Goal: Information Seeking & Learning: Learn about a topic

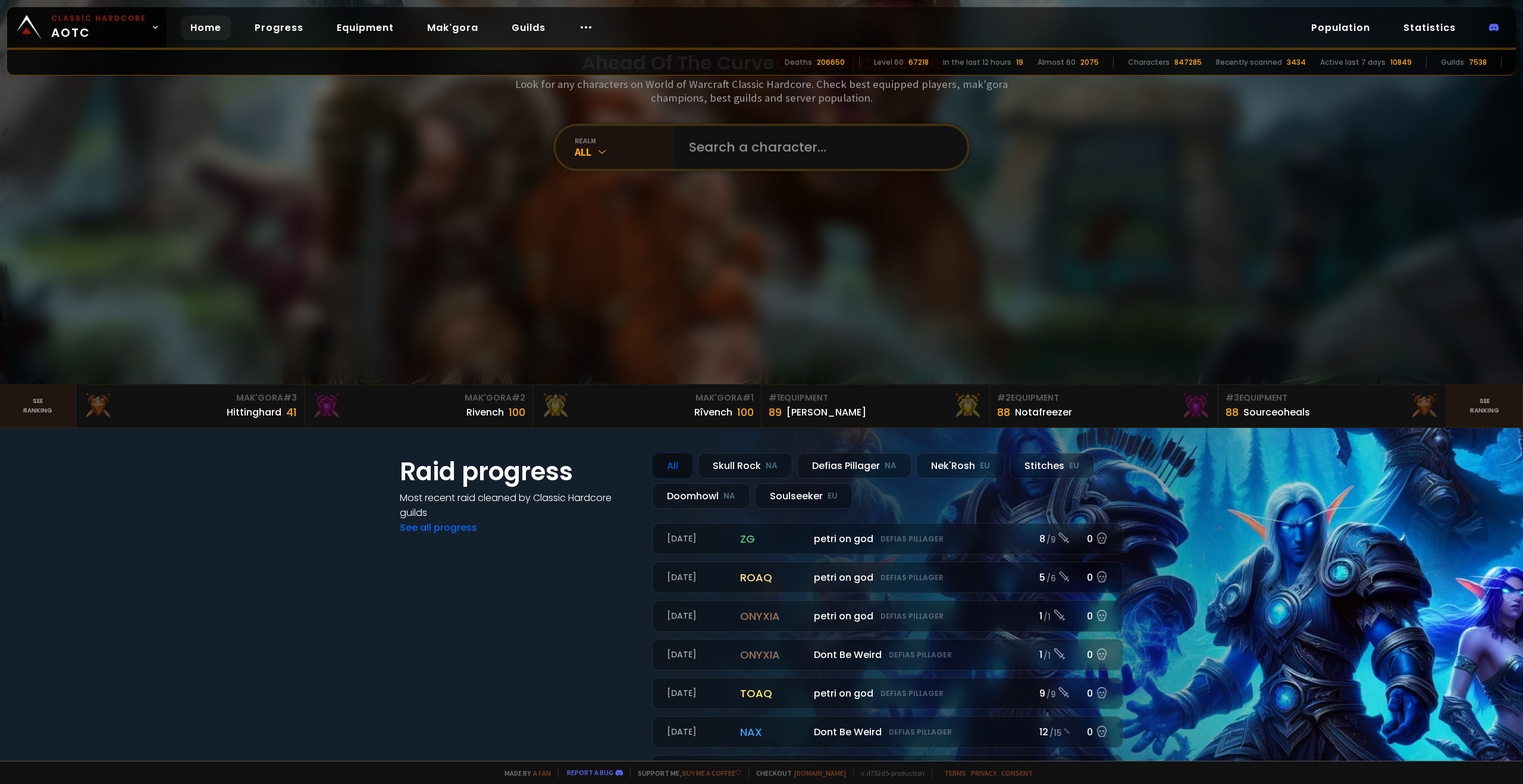
scroll to position [178, 0]
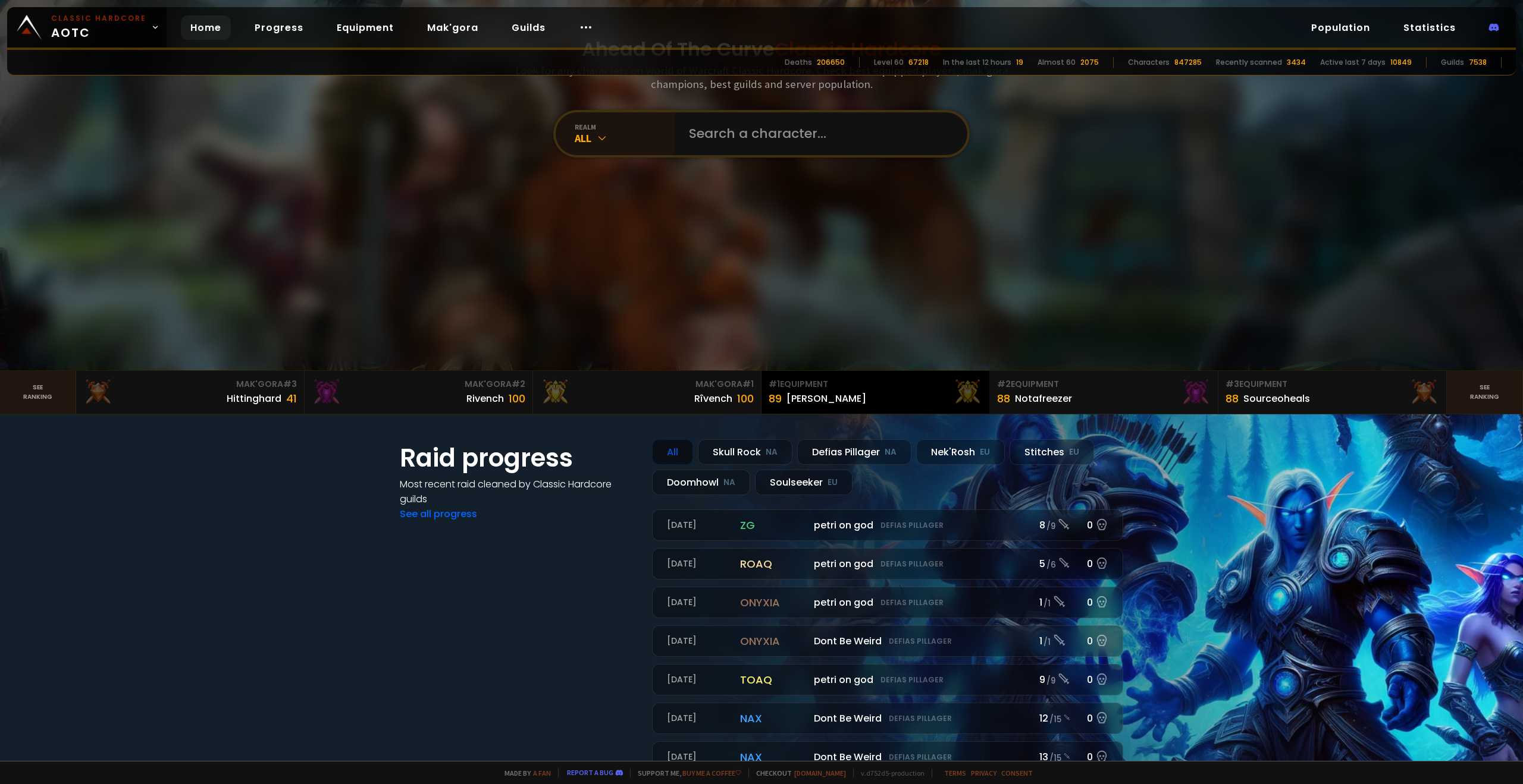
click at [883, 392] on div "89 [PERSON_NAME]" at bounding box center [874, 399] width 213 height 16
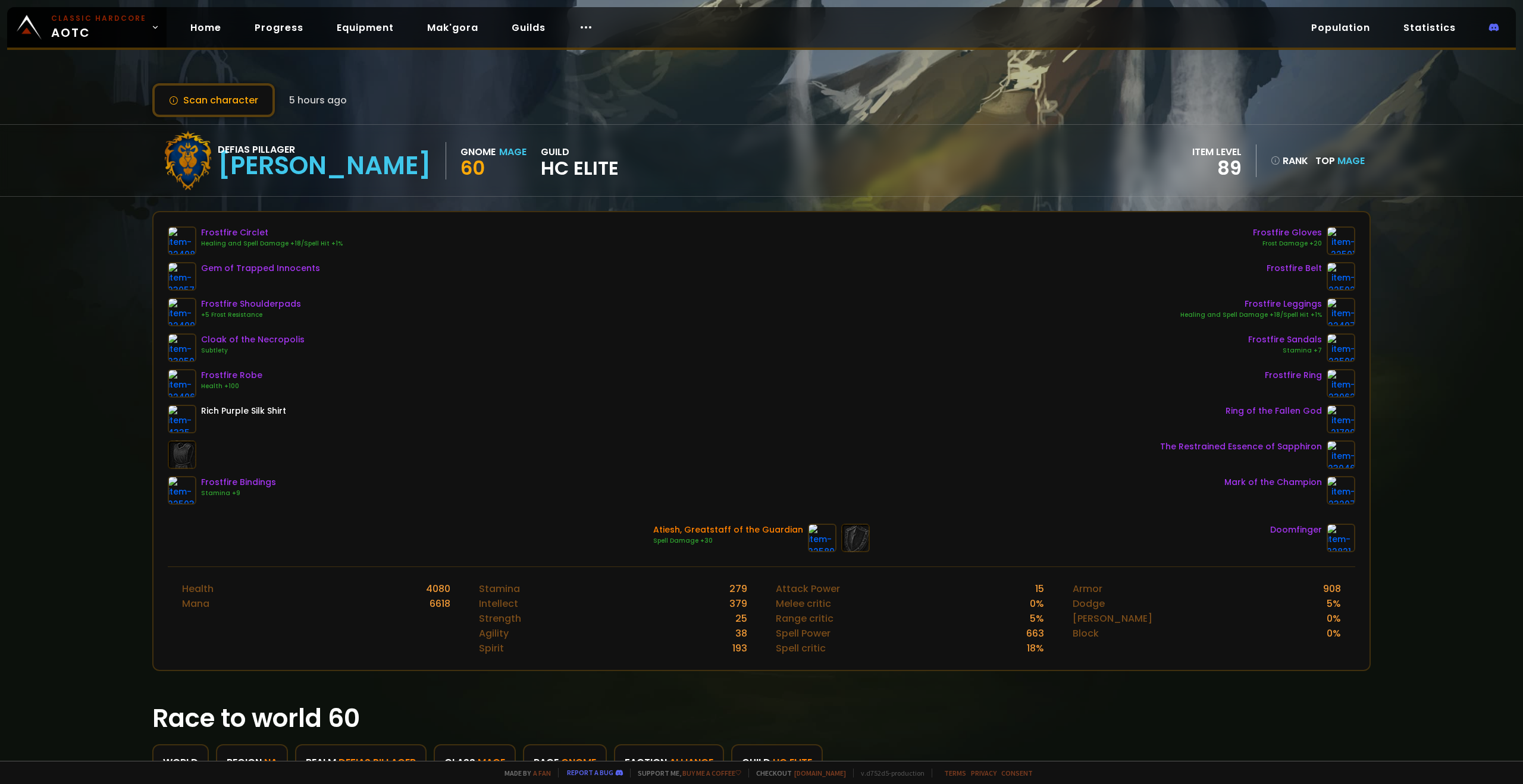
click at [674, 359] on div "Frostfire Circlet Healing and Spell Damage +18/Spell Hit +1% Gem of Trapped Inn…" at bounding box center [761, 366] width 1188 height 278
click at [611, 343] on div "Frostfire Circlet Healing and Spell Damage +18/Spell Hit +1% Gem of Trapped Inn…" at bounding box center [761, 366] width 1188 height 278
click at [386, 24] on link "Equipment" at bounding box center [365, 27] width 76 height 24
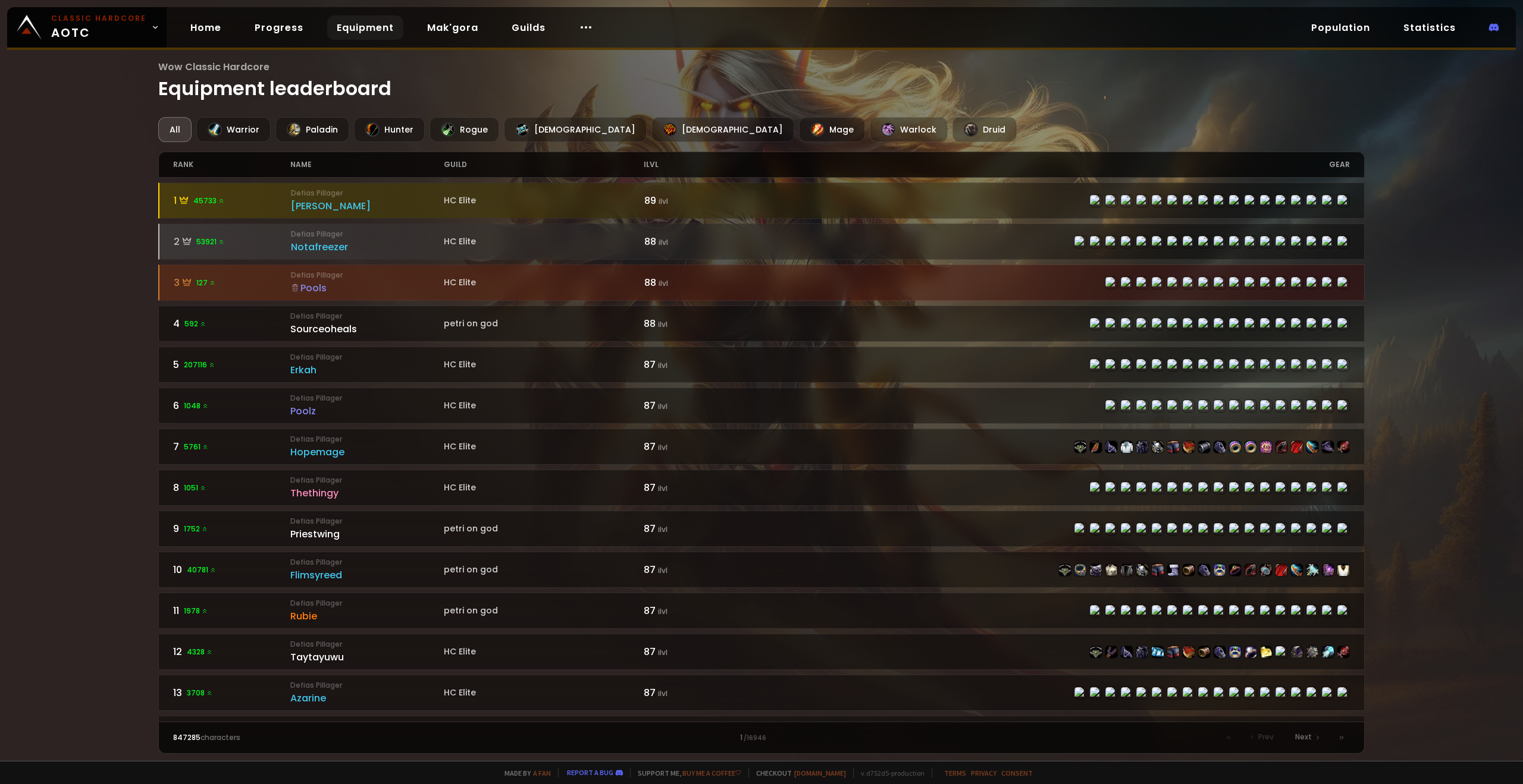
click at [76, 358] on div "Wow Classic Hardcore Equipment leaderboard All Warrior Paladin Hunter Rogue Pri…" at bounding box center [761, 380] width 1523 height 761
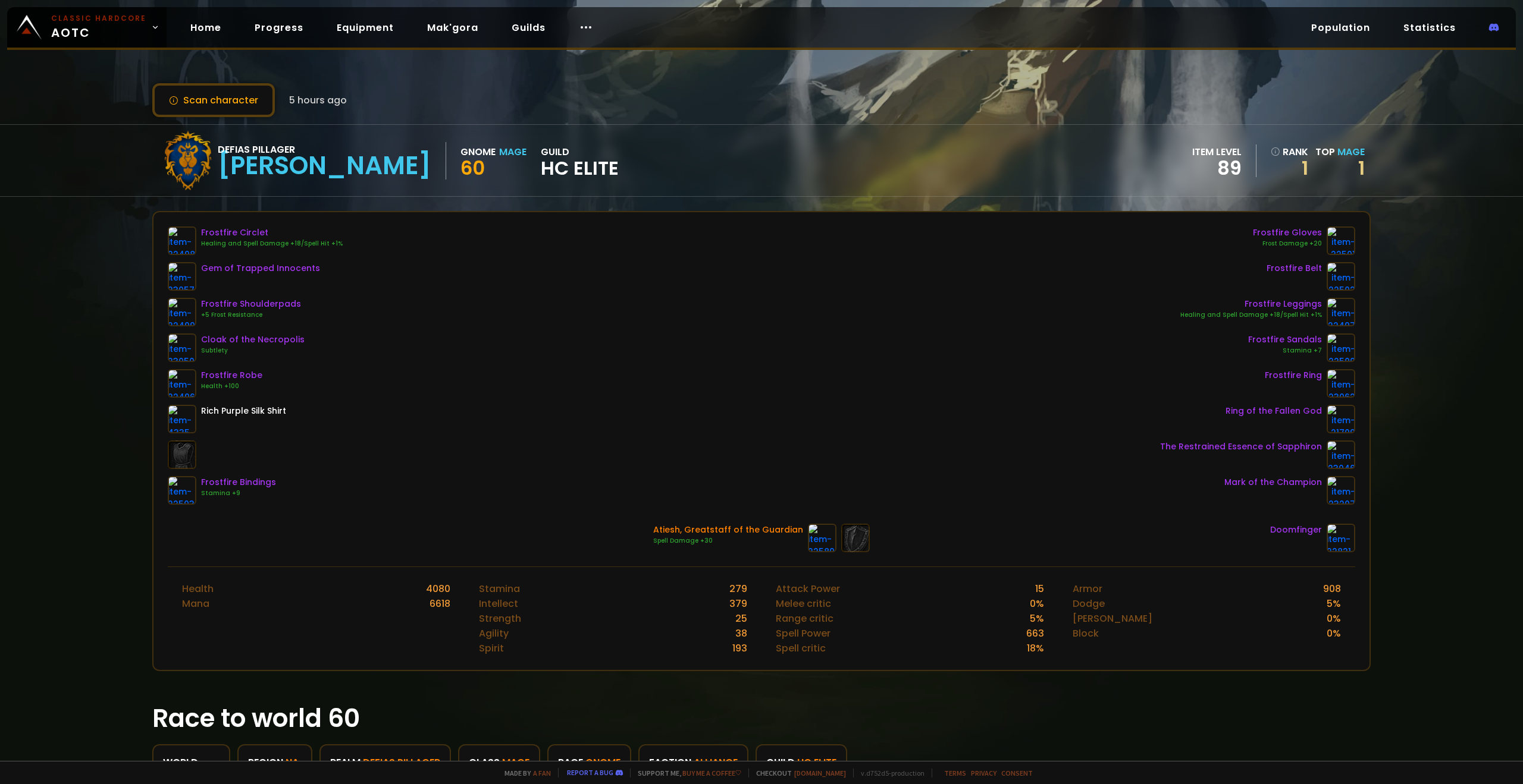
click at [615, 35] on div "Classic Hardcore AOTC Home Progress Equipment Mak'gora Guilds Population Statis…" at bounding box center [761, 29] width 1509 height 43
click at [615, 28] on div "Classic Hardcore AOTC Home Progress Equipment Mak'gora Guilds Population Statis…" at bounding box center [761, 29] width 1509 height 43
click at [579, 29] on icon at bounding box center [586, 28] width 14 height 14
click at [865, 129] on div "Scan character 5 hours ago Defias Pillager [PERSON_NAME] Gnome Mage 60 guild HC…" at bounding box center [761, 380] width 1523 height 761
click at [174, 23] on div "Home Progress Equipment Mak'gora Guilds" at bounding box center [392, 27] width 451 height 38
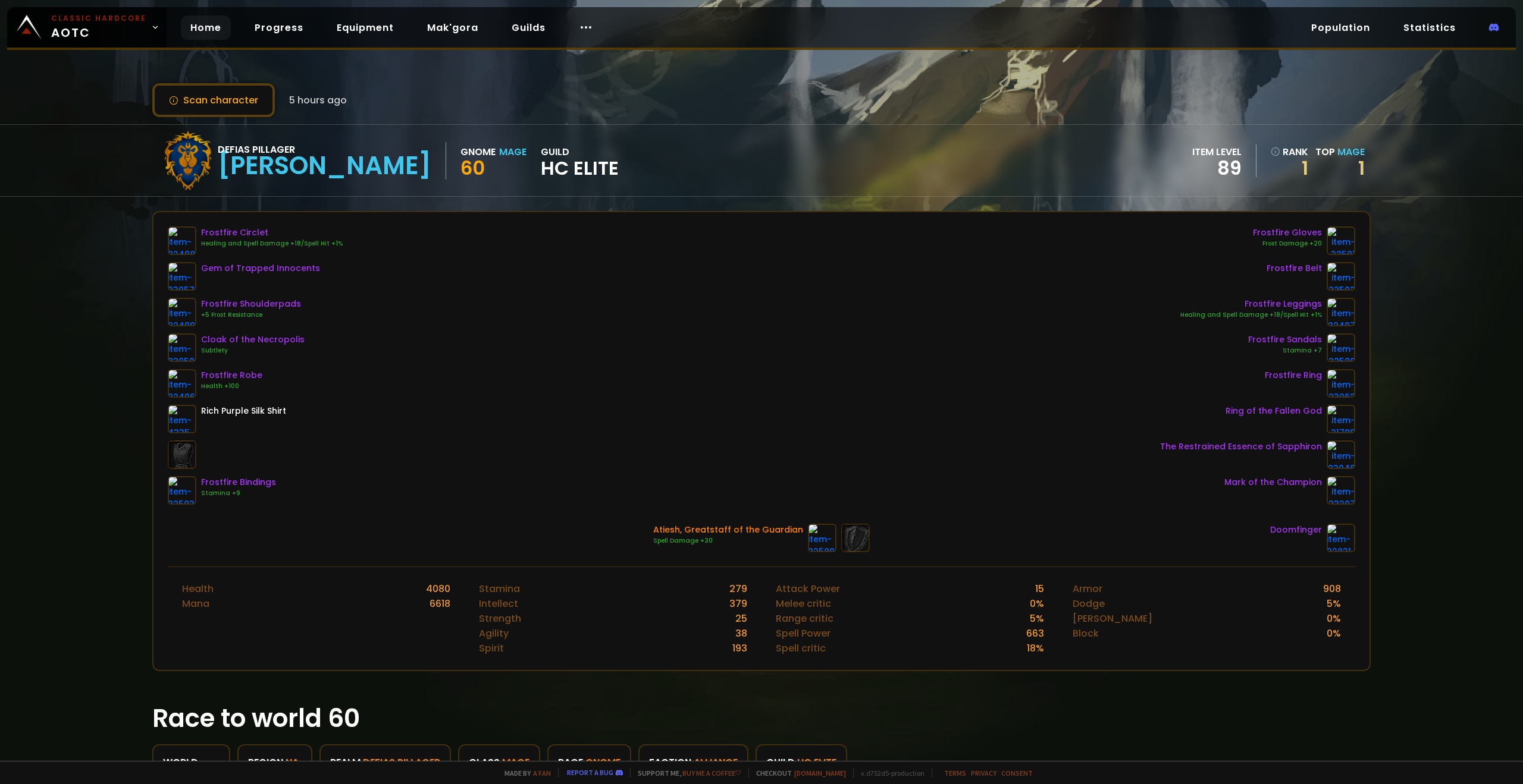
click at [188, 28] on link "Home" at bounding box center [206, 27] width 50 height 24
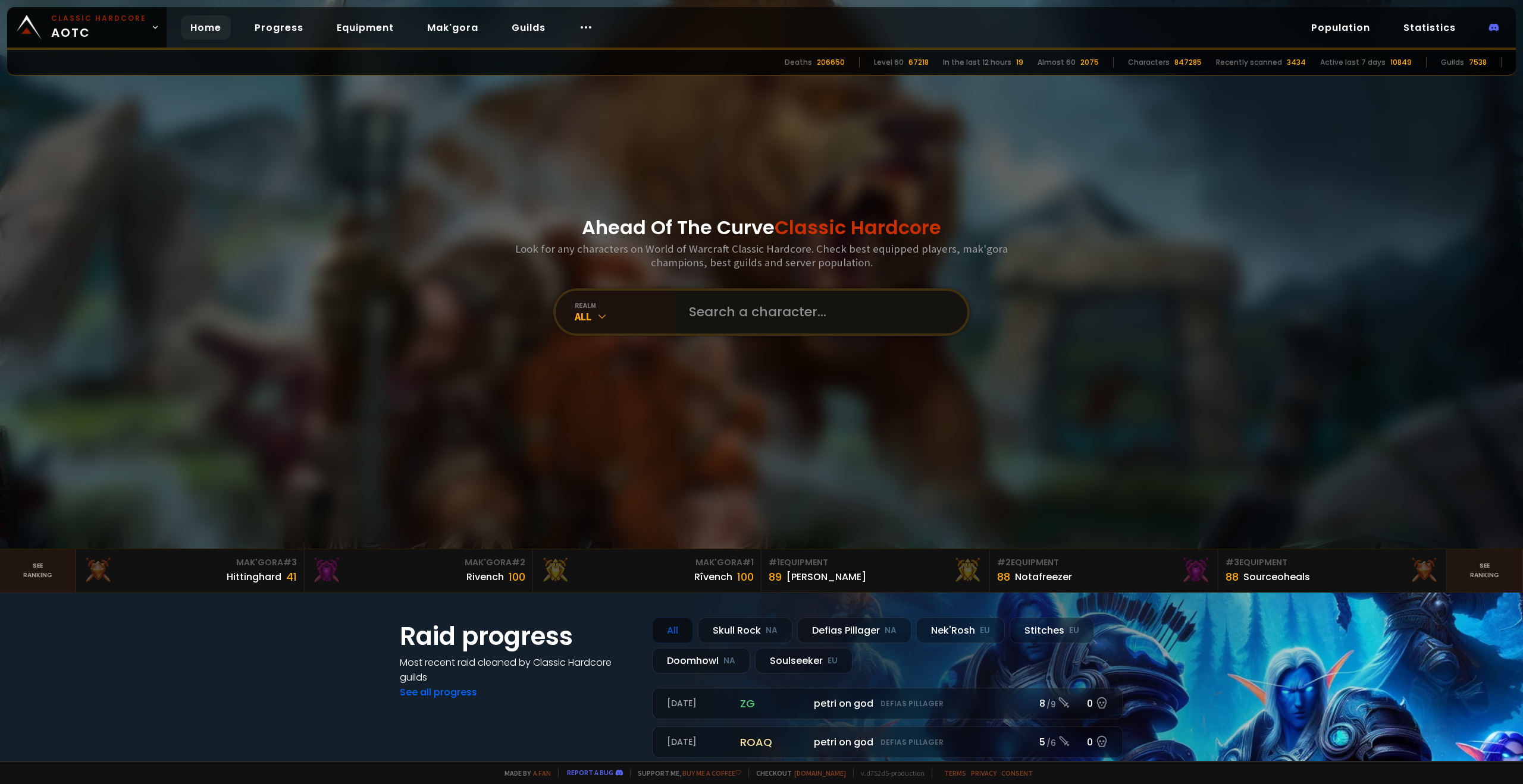
click at [754, 322] on input "text" at bounding box center [817, 312] width 271 height 43
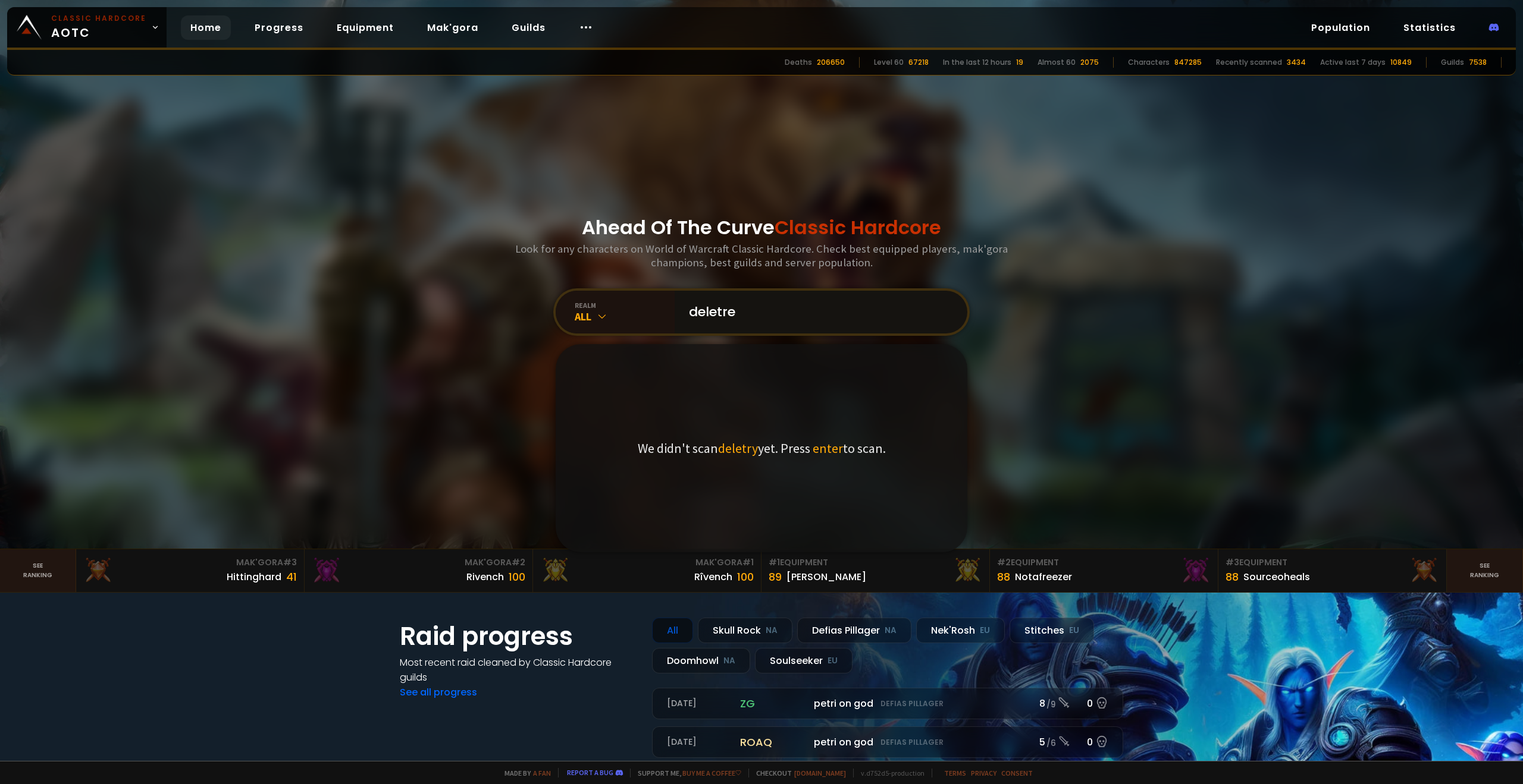
type input "deletrey"
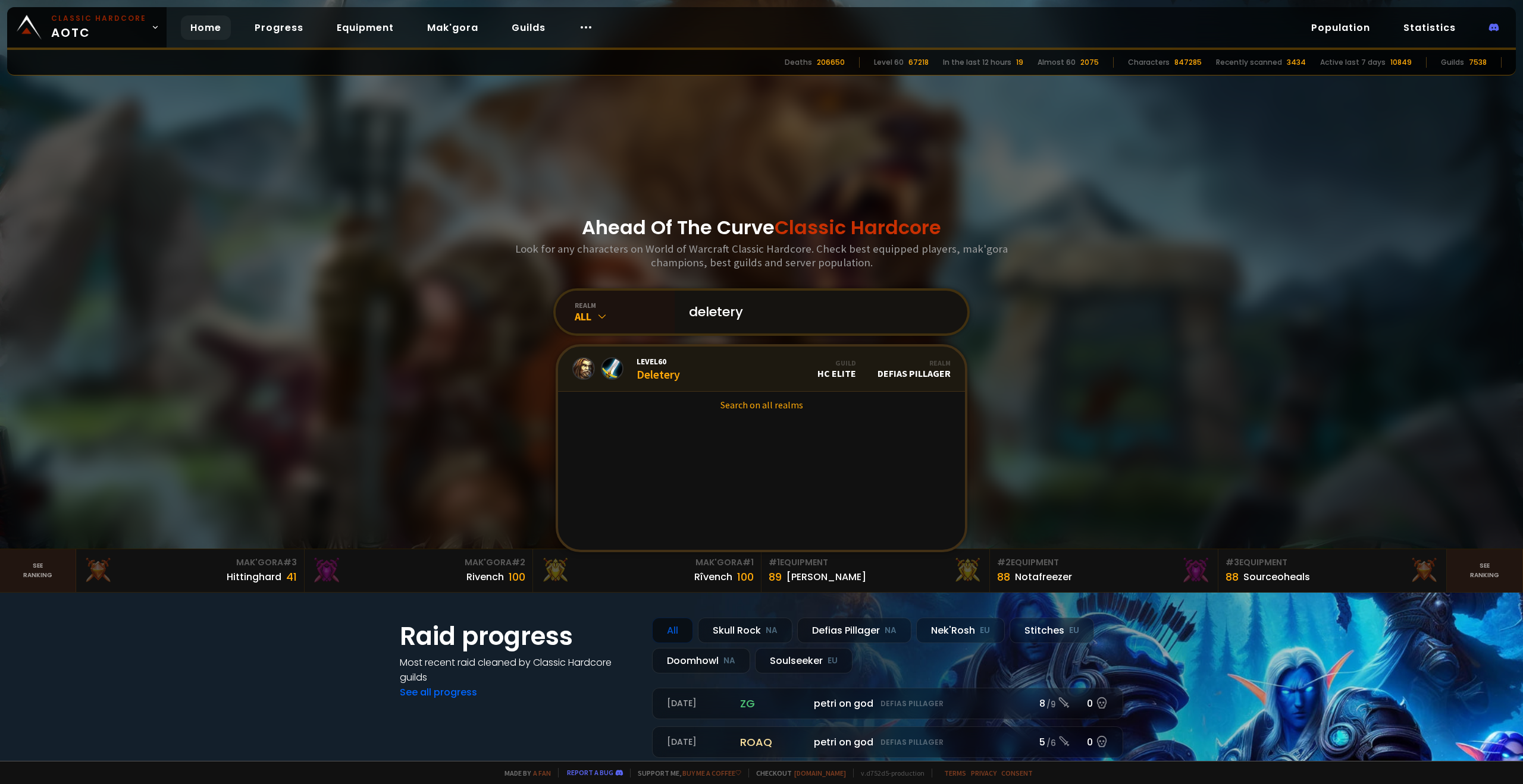
type input "deletery"
click at [650, 365] on span "Level 60" at bounding box center [658, 361] width 44 height 11
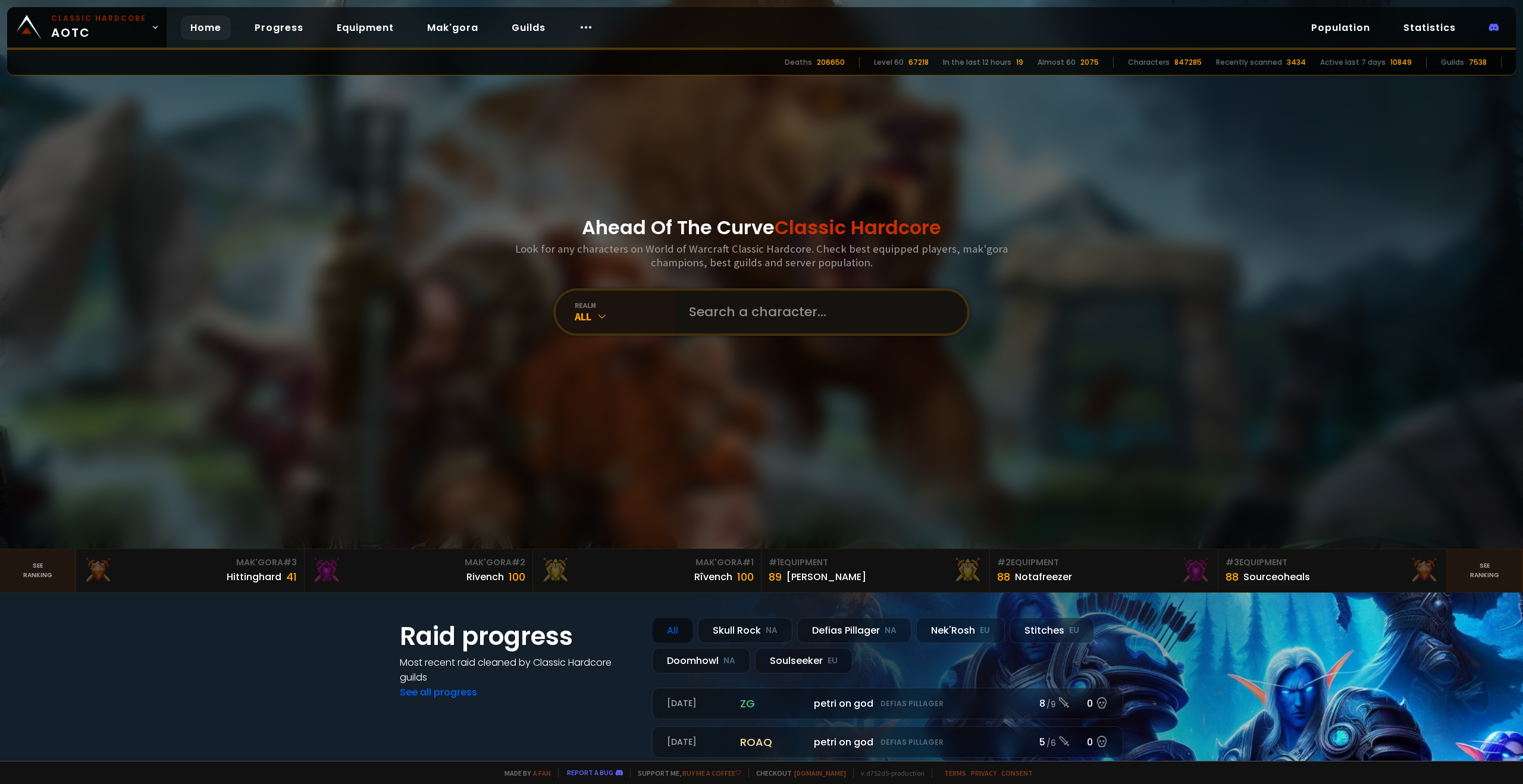
click at [806, 301] on input "text" at bounding box center [817, 312] width 271 height 43
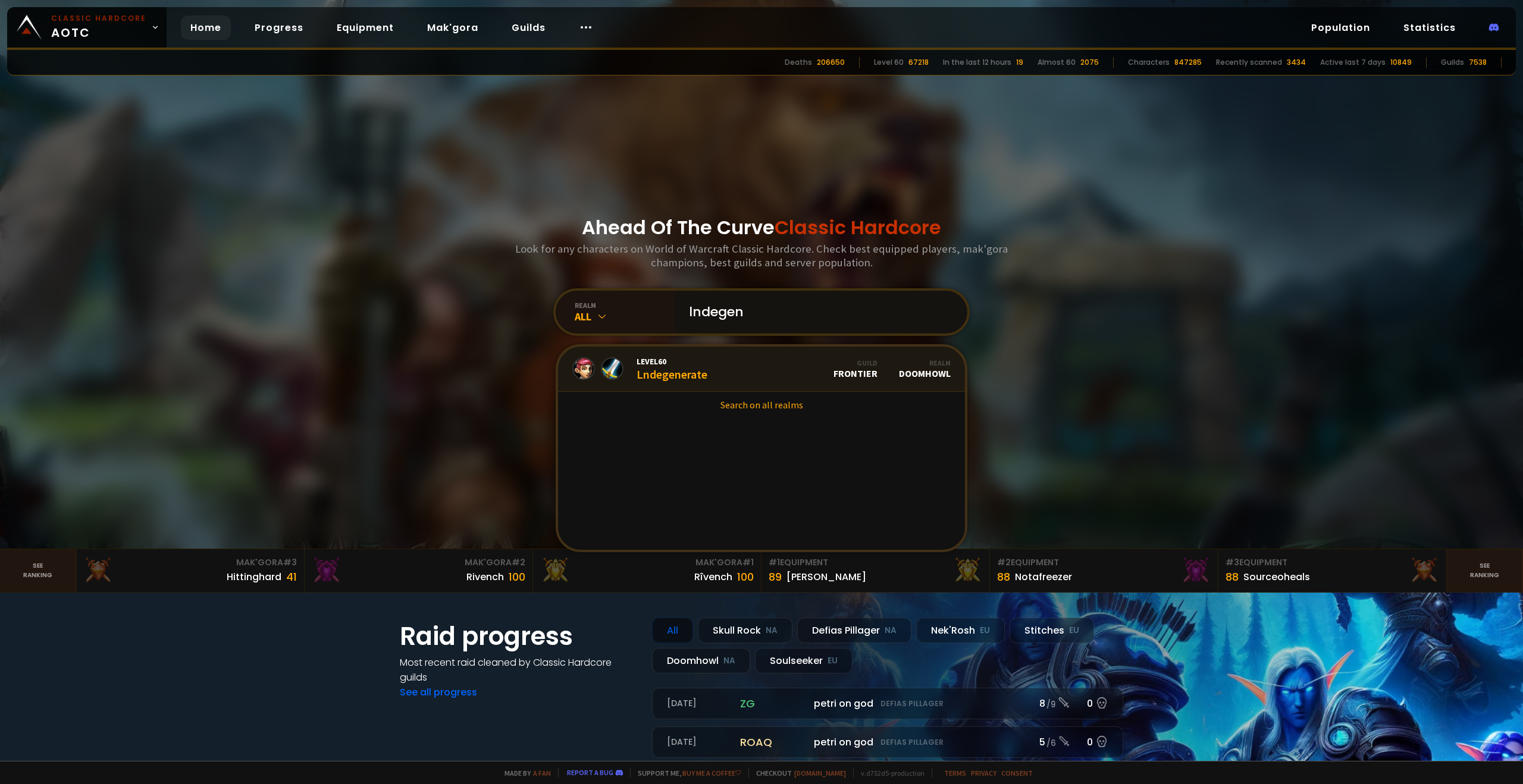
type input "lndegen"
click at [653, 363] on span "Level 60" at bounding box center [671, 361] width 70 height 11
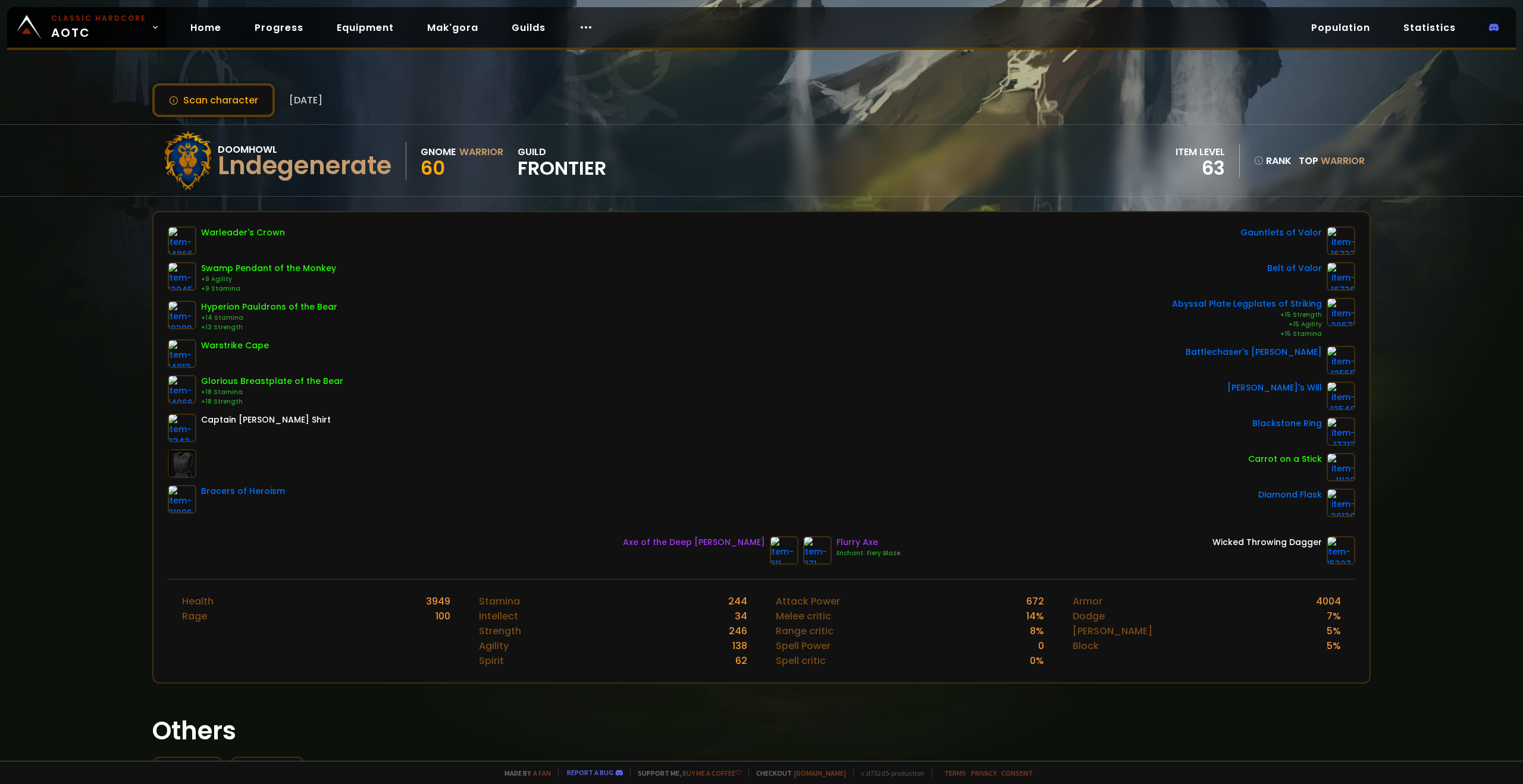
click at [656, 434] on div "Warleader's Crown Swamp Pendant of the Monkey +9 Agility +9 Stamina Hyperion Pa…" at bounding box center [761, 372] width 1188 height 291
click at [656, 411] on div "Warleader's Crown Swamp Pendant of the Monkey +9 Agility +9 Stamina Hyperion Pa…" at bounding box center [761, 372] width 1188 height 291
click at [660, 399] on div "Warleader's Crown Swamp Pendant of the Monkey +9 Agility +9 Stamina Hyperion Pa…" at bounding box center [761, 372] width 1188 height 291
click at [716, 432] on div "Warleader's Crown Swamp Pendant of the Monkey +9 Agility +9 Stamina Hyperion Pa…" at bounding box center [761, 372] width 1188 height 291
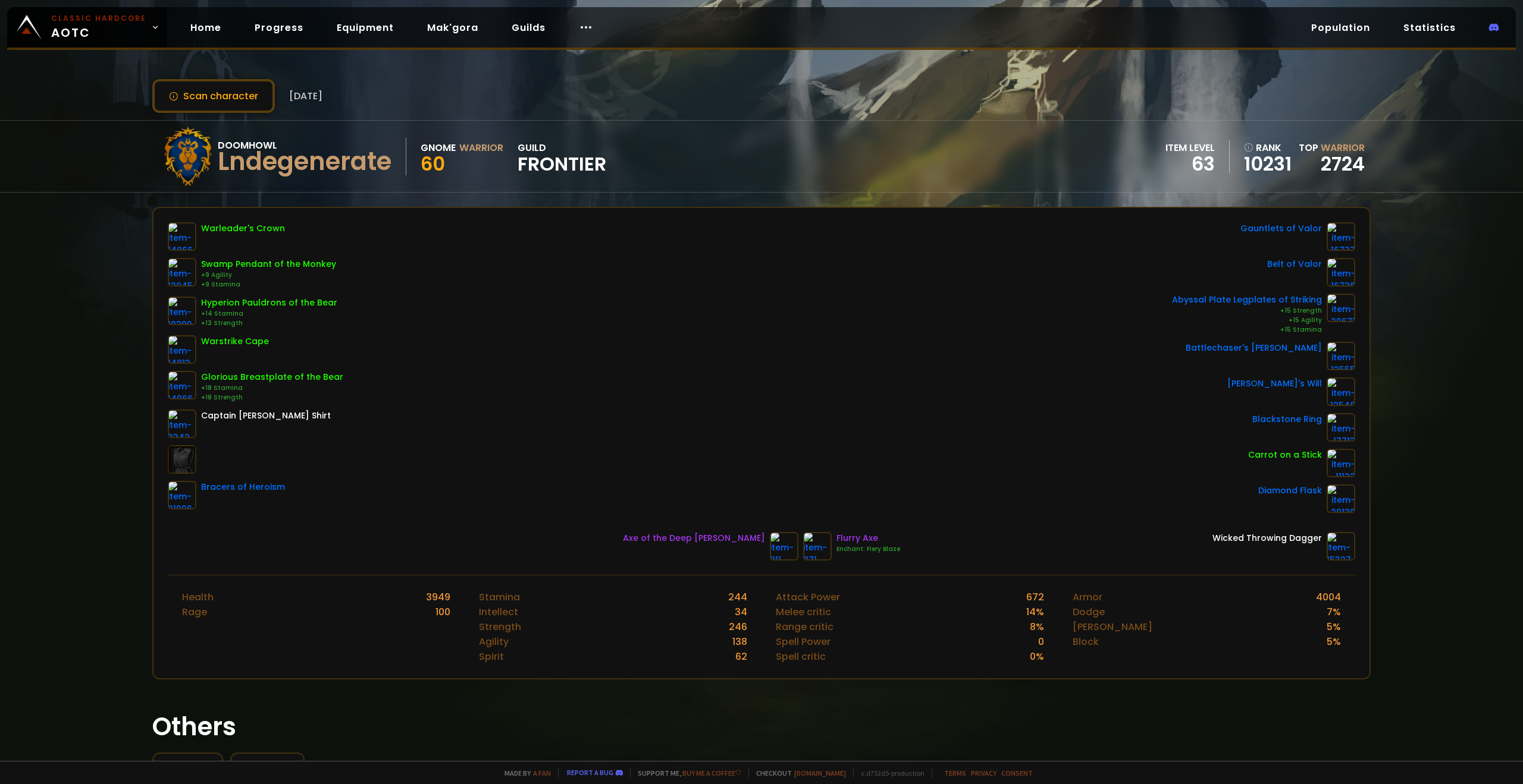
scroll to position [60, 0]
